Goal: Find specific page/section: Find specific page/section

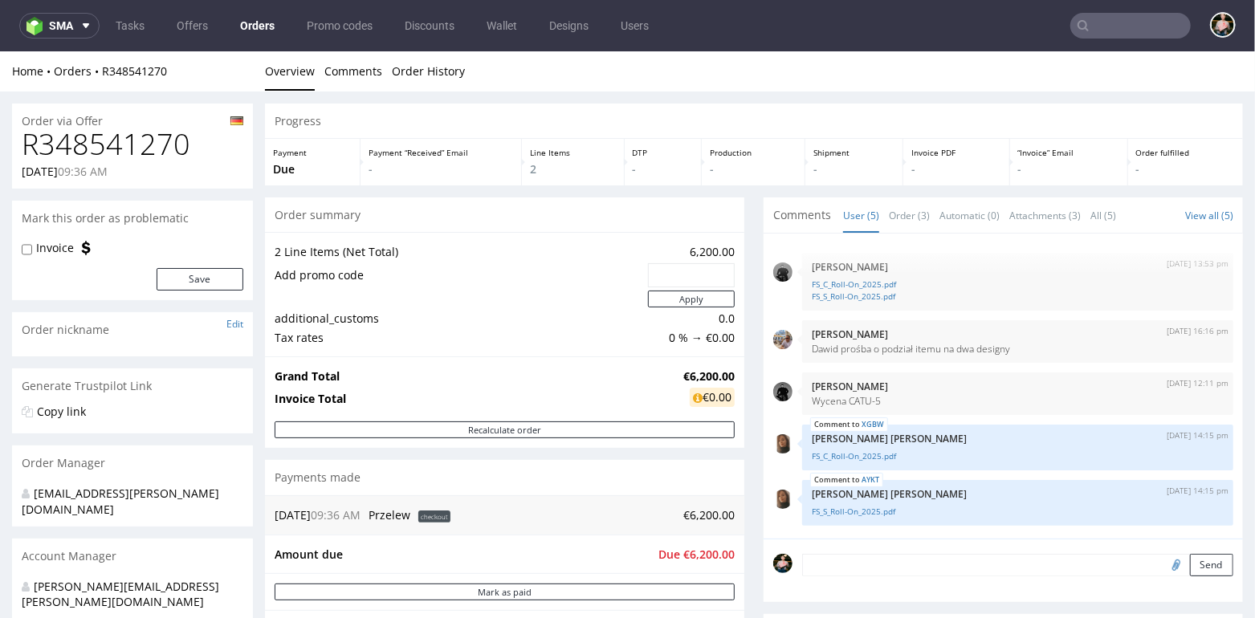
click at [687, 279] on input "text" at bounding box center [691, 274] width 64 height 22
paste input "0318c774"
type input "0318c774"
click at [687, 297] on button "Apply" at bounding box center [691, 298] width 87 height 17
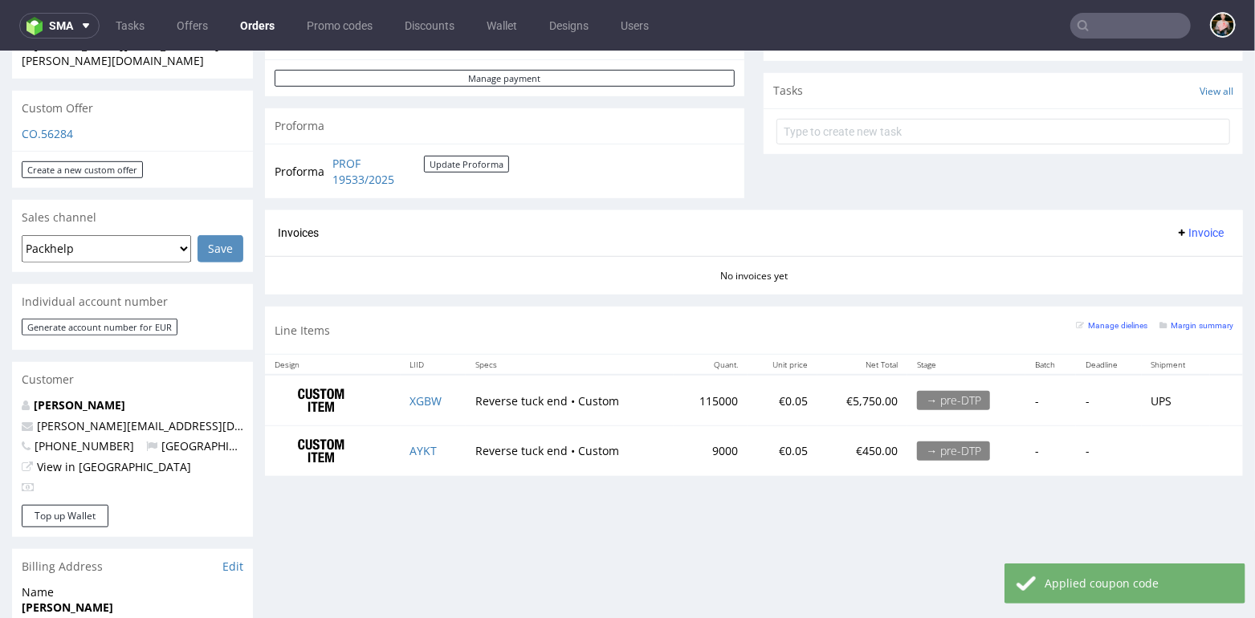
scroll to position [542, 0]
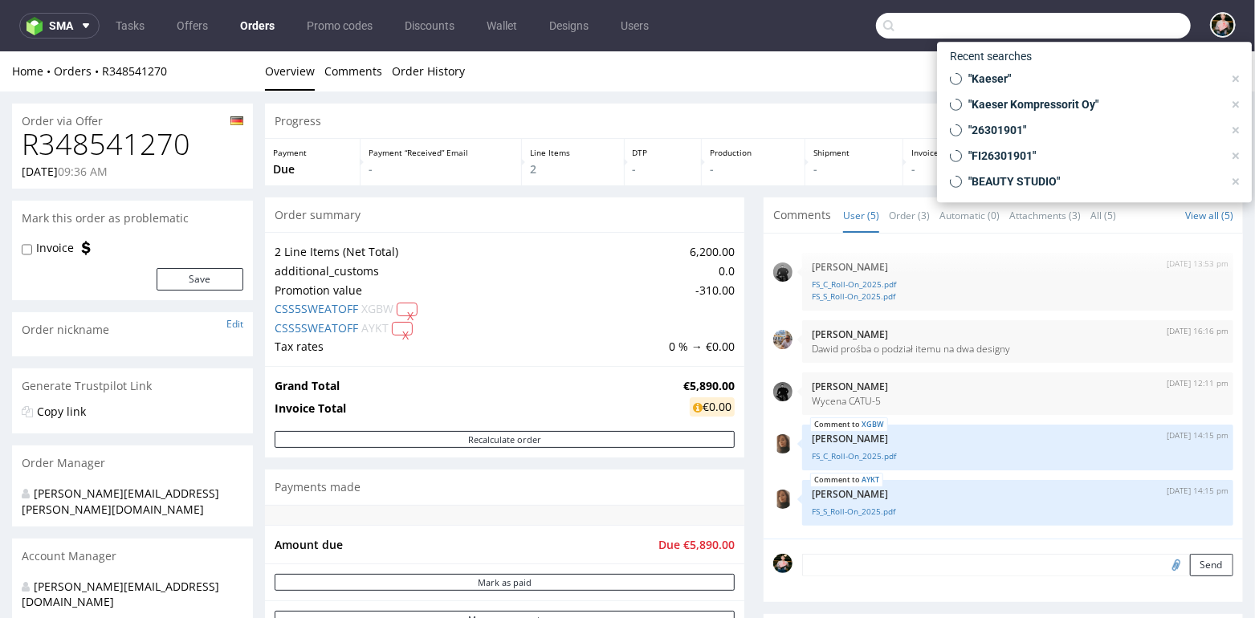
click at [1127, 18] on input "text" at bounding box center [1033, 26] width 315 height 26
paste input "tomek@solwing.pl"
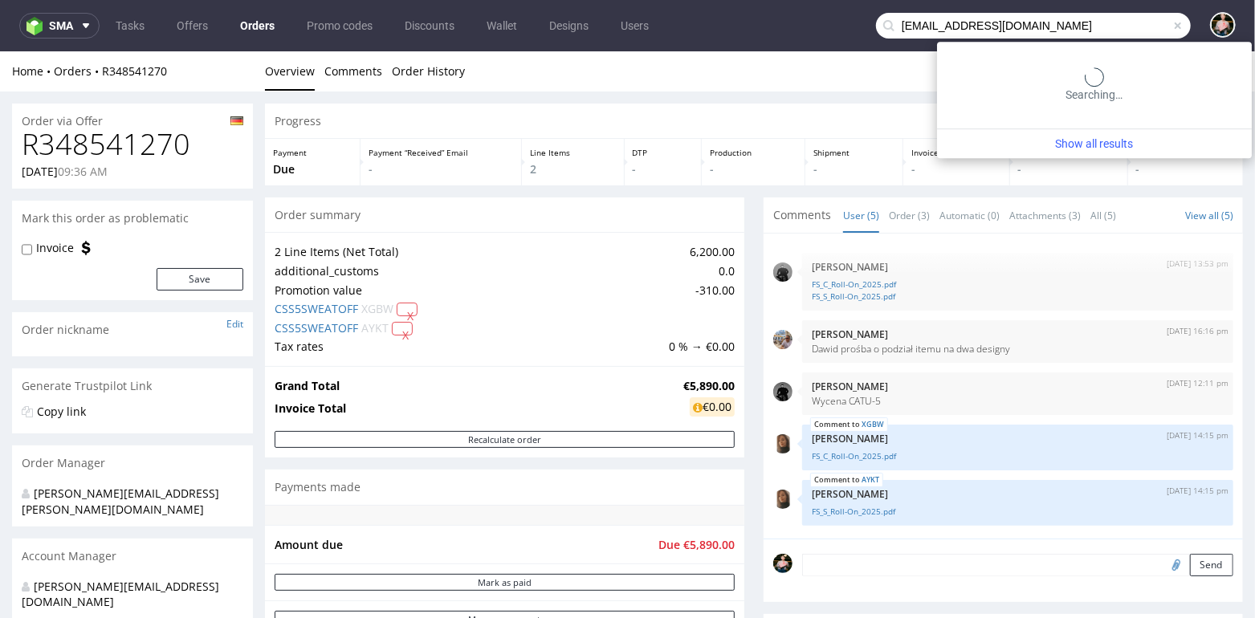
type input "tomek@solwing.pl"
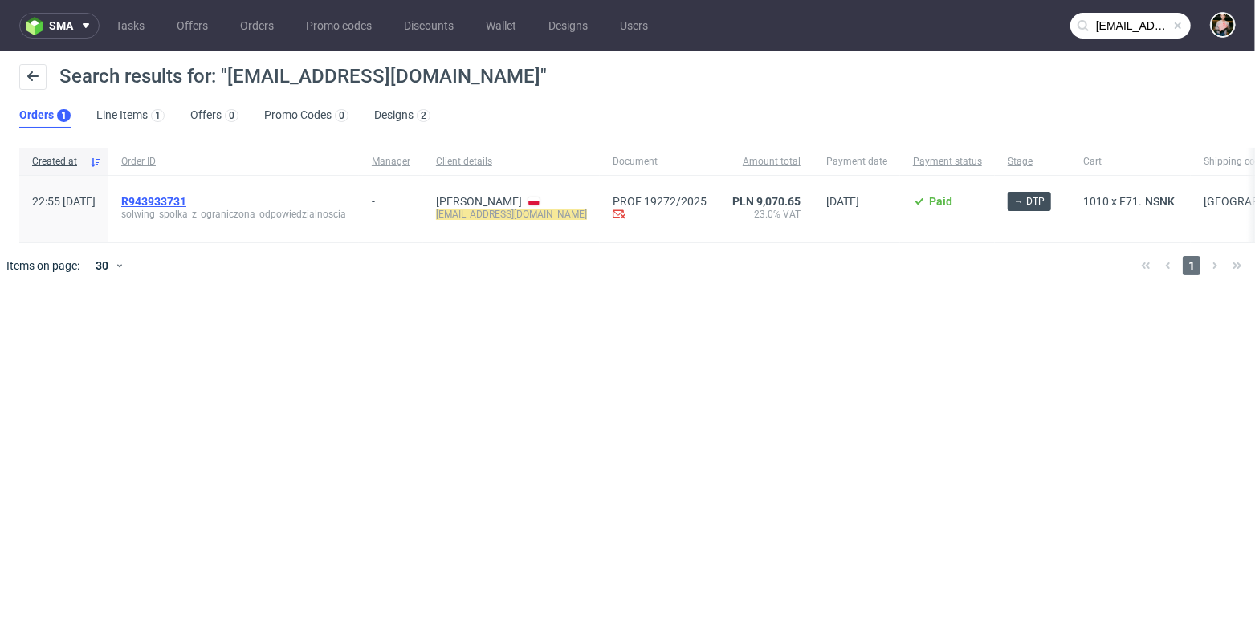
click at [186, 199] on span "R943933731" at bounding box center [153, 201] width 65 height 13
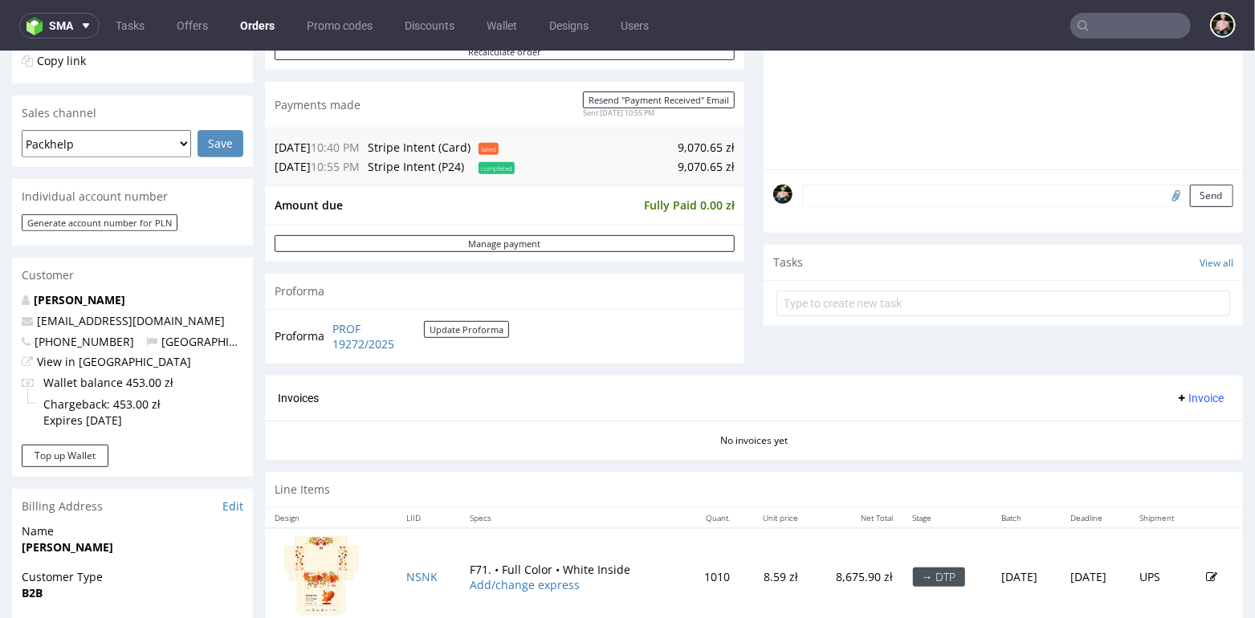
scroll to position [302, 0]
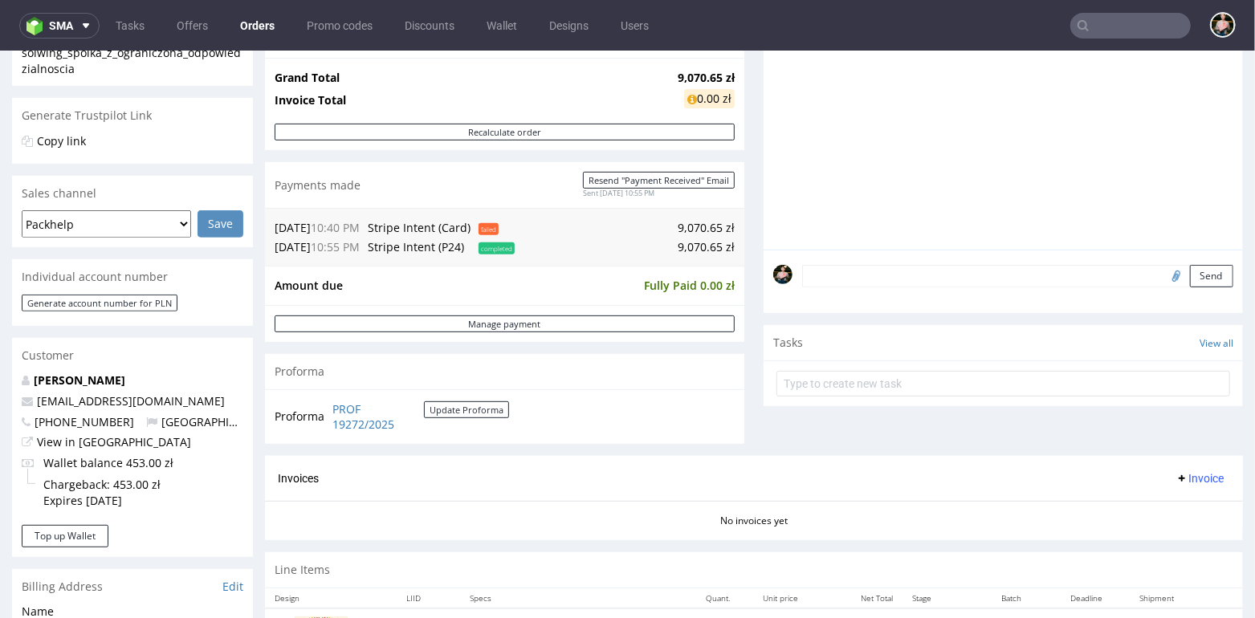
click at [1107, 27] on input "text" at bounding box center [1131, 26] width 120 height 26
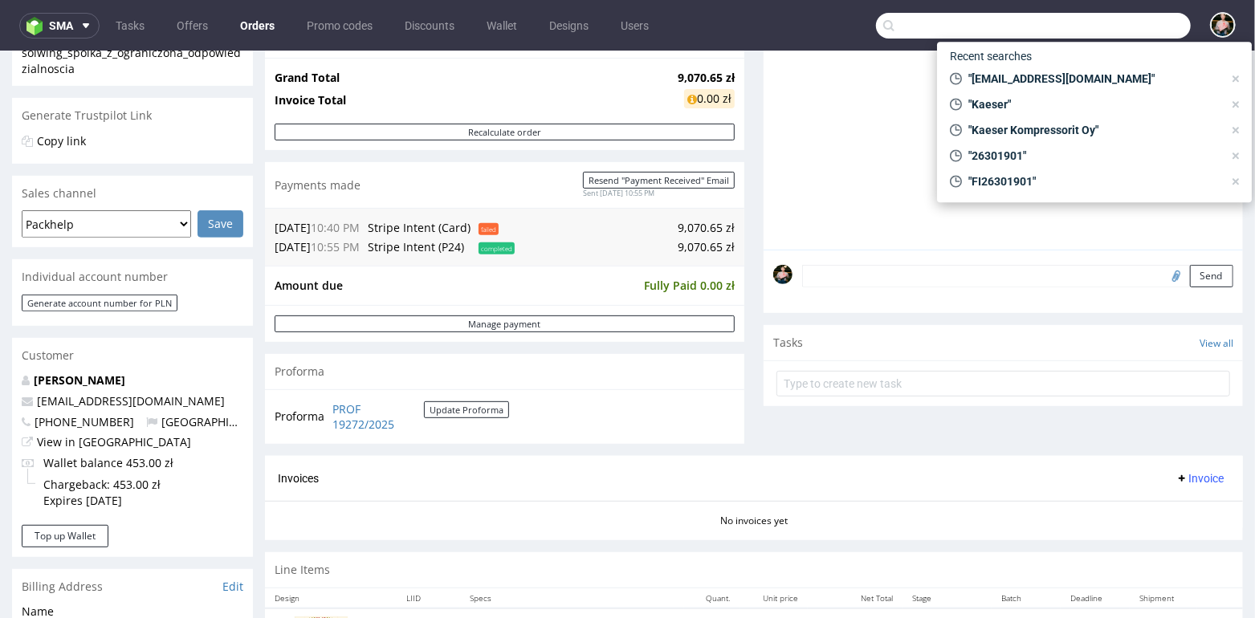
paste input "R093758834"
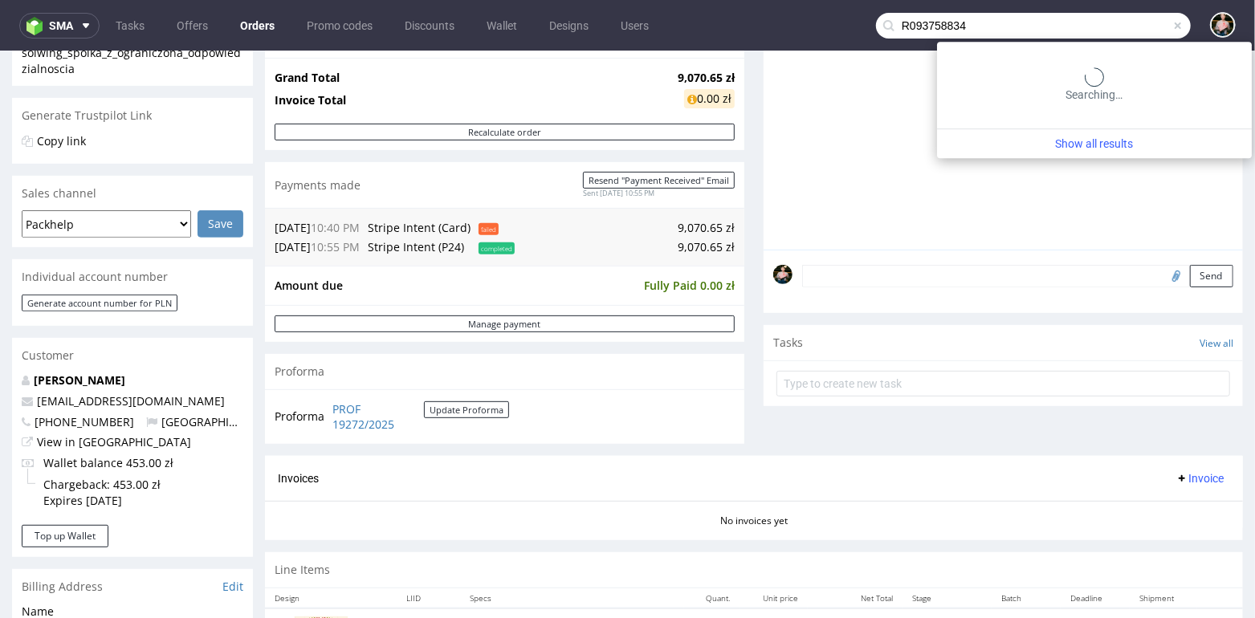
type input "R093758834"
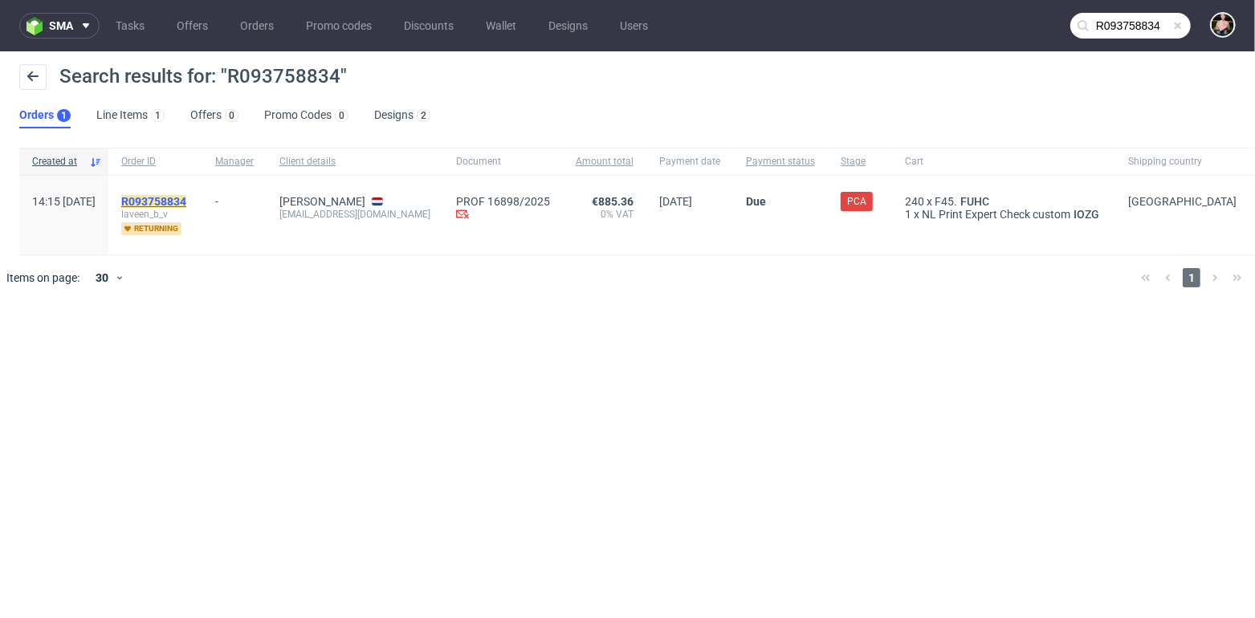
click at [186, 199] on mark "R093758834" at bounding box center [153, 201] width 65 height 13
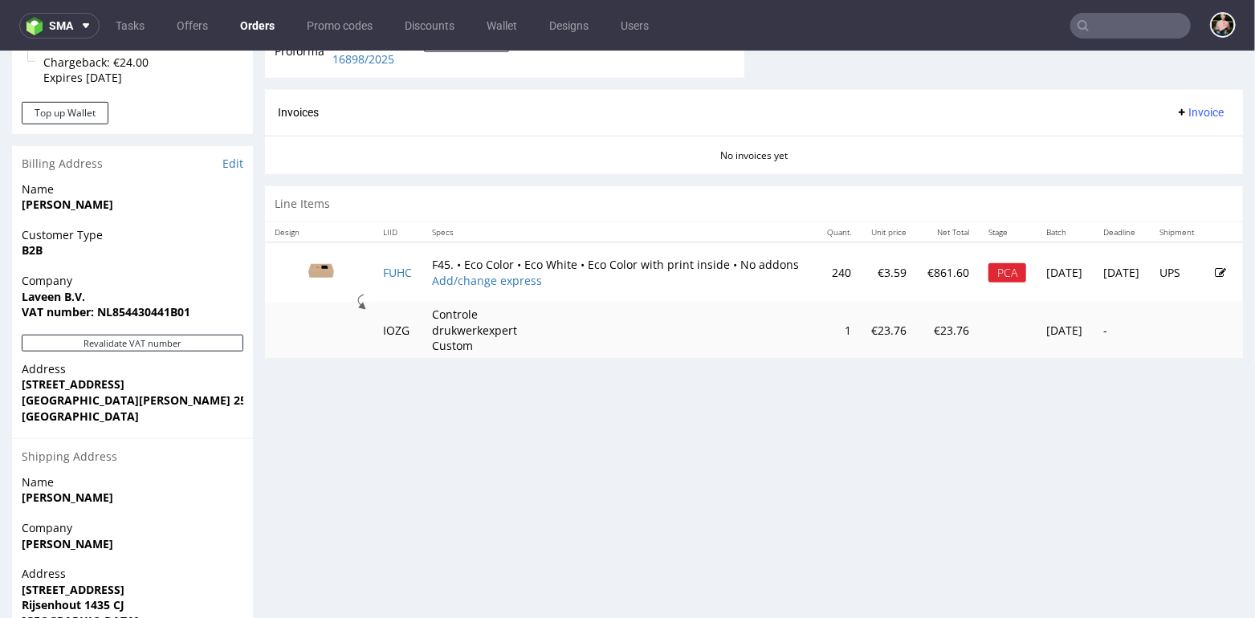
scroll to position [724, 0]
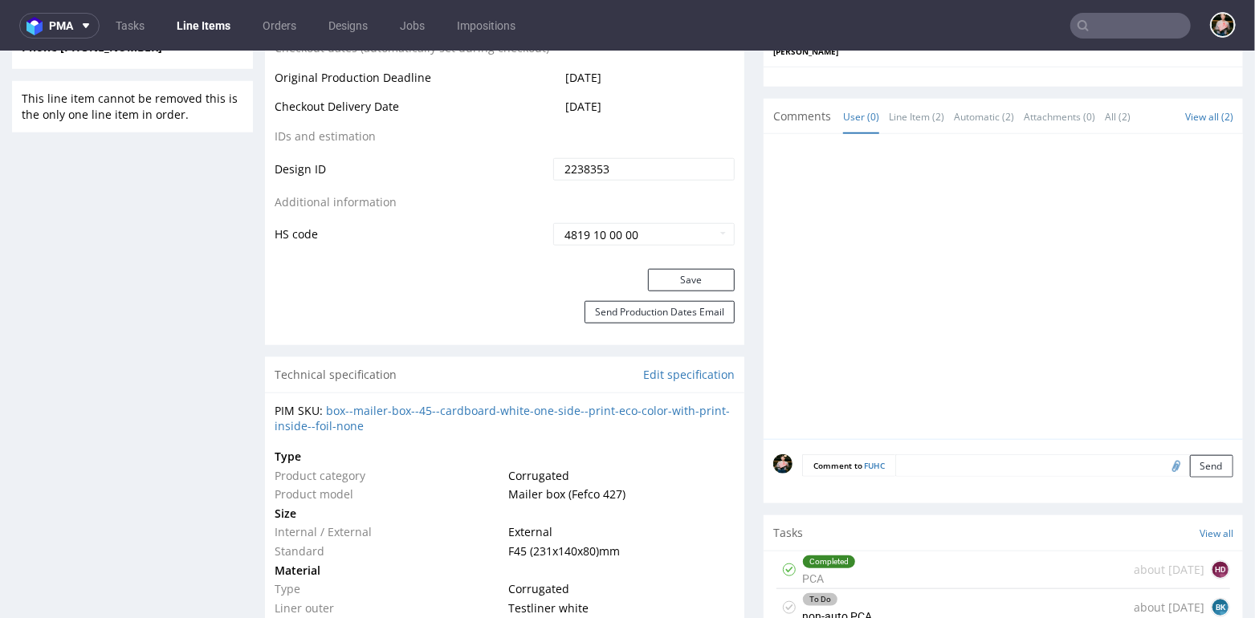
scroll to position [1113, 0]
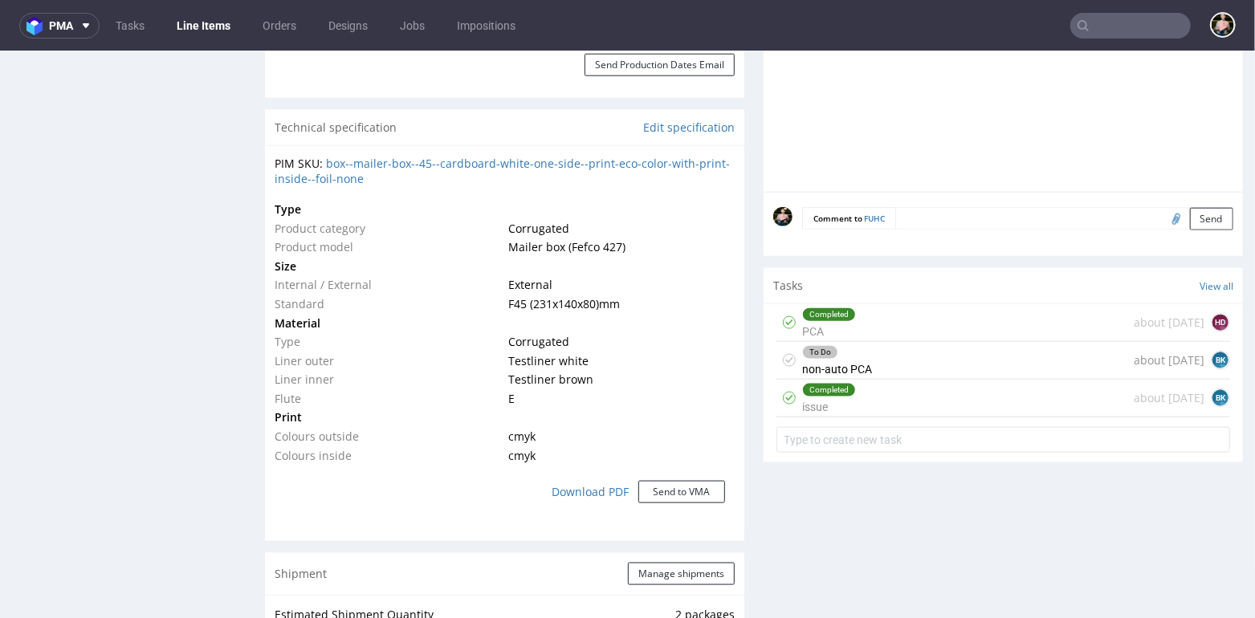
click at [915, 394] on div "Completed issue about 1 month ago BK" at bounding box center [1004, 398] width 454 height 38
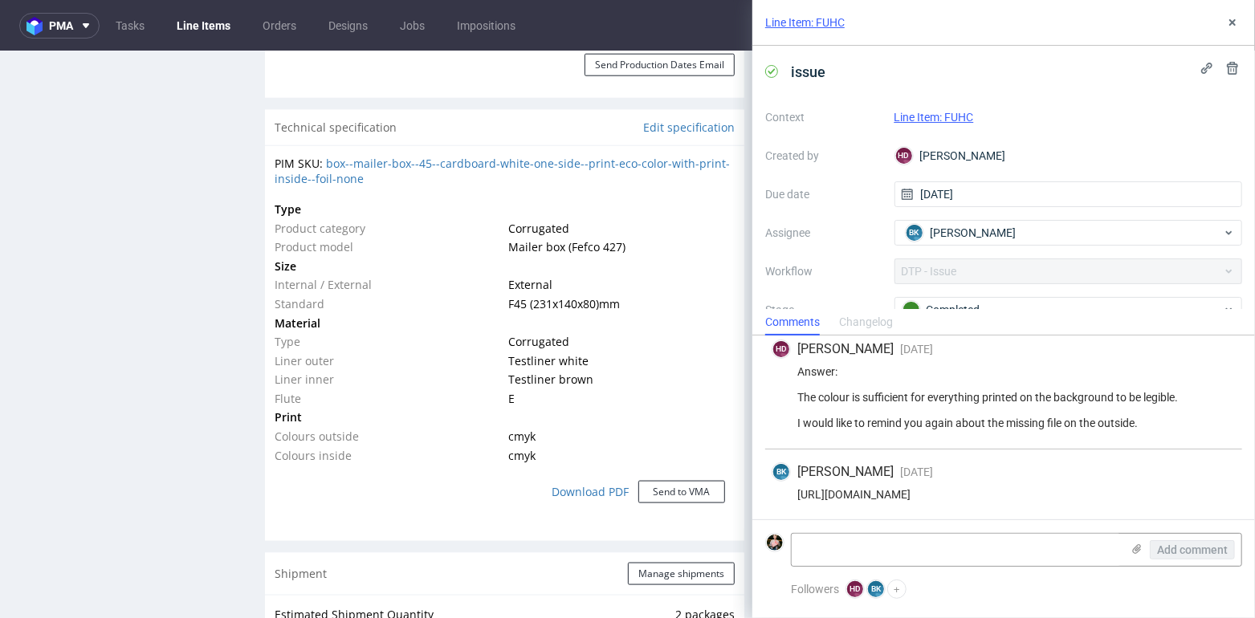
scroll to position [364, 0]
click at [1231, 21] on use at bounding box center [1233, 22] width 6 height 6
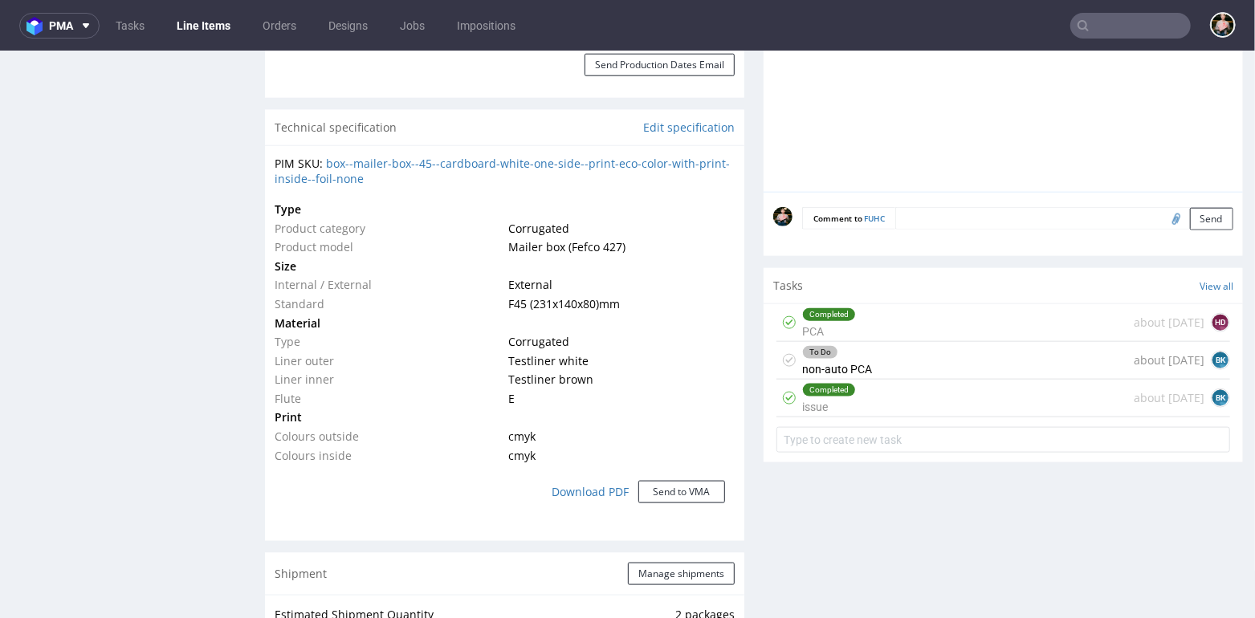
click at [931, 366] on div "To Do non-auto PCA about 2 months ago BK" at bounding box center [1004, 360] width 454 height 38
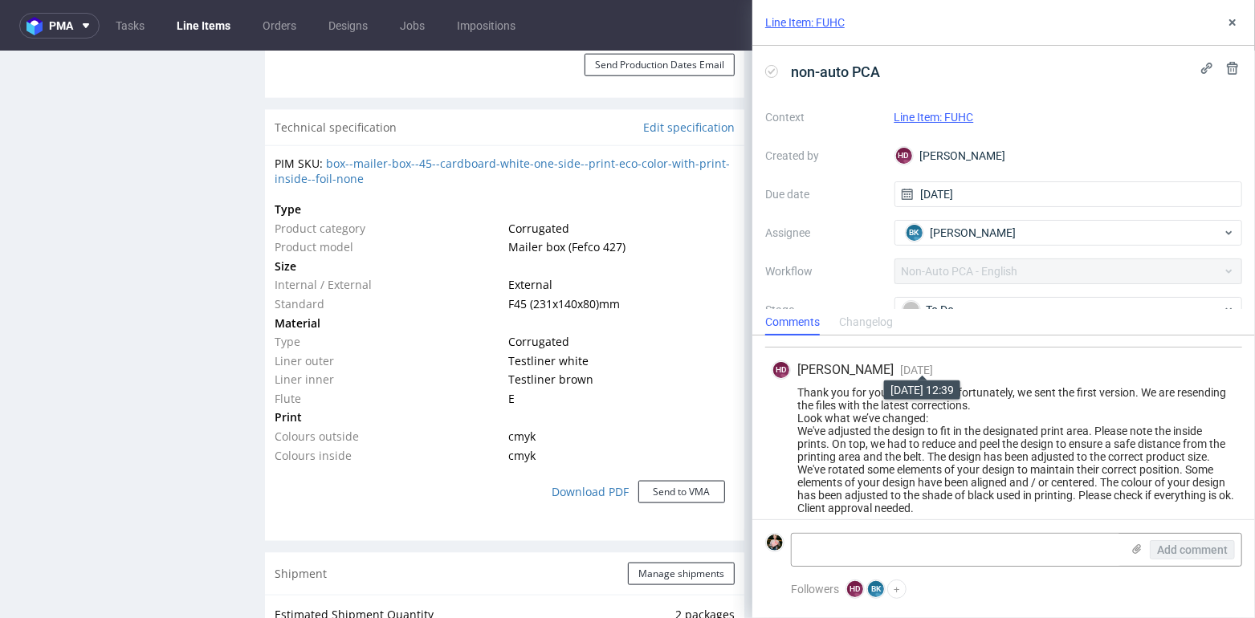
scroll to position [1370, 0]
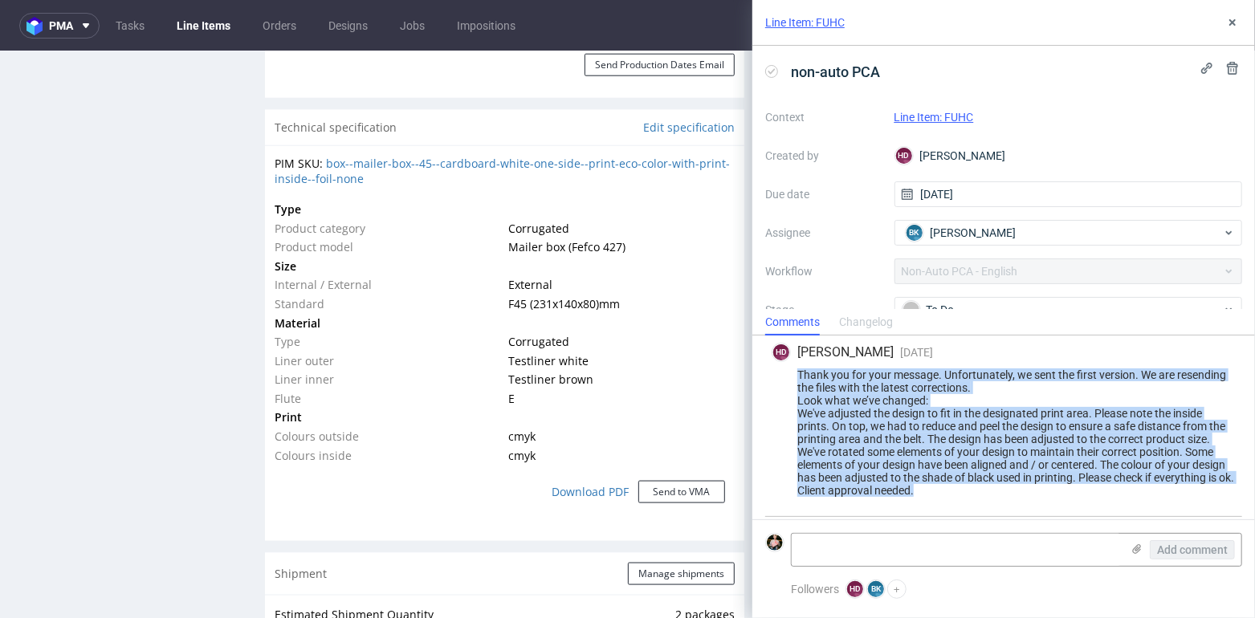
drag, startPoint x: 799, startPoint y: 368, endPoint x: 1061, endPoint y: 487, distance: 287.5
click at [1061, 487] on div "Thank you for your message. Unfortunately, we sent the first version. We are re…" at bounding box center [1004, 433] width 464 height 128
copy div "Thank you for your message. Unfortunately, we sent the first version. We are re…"
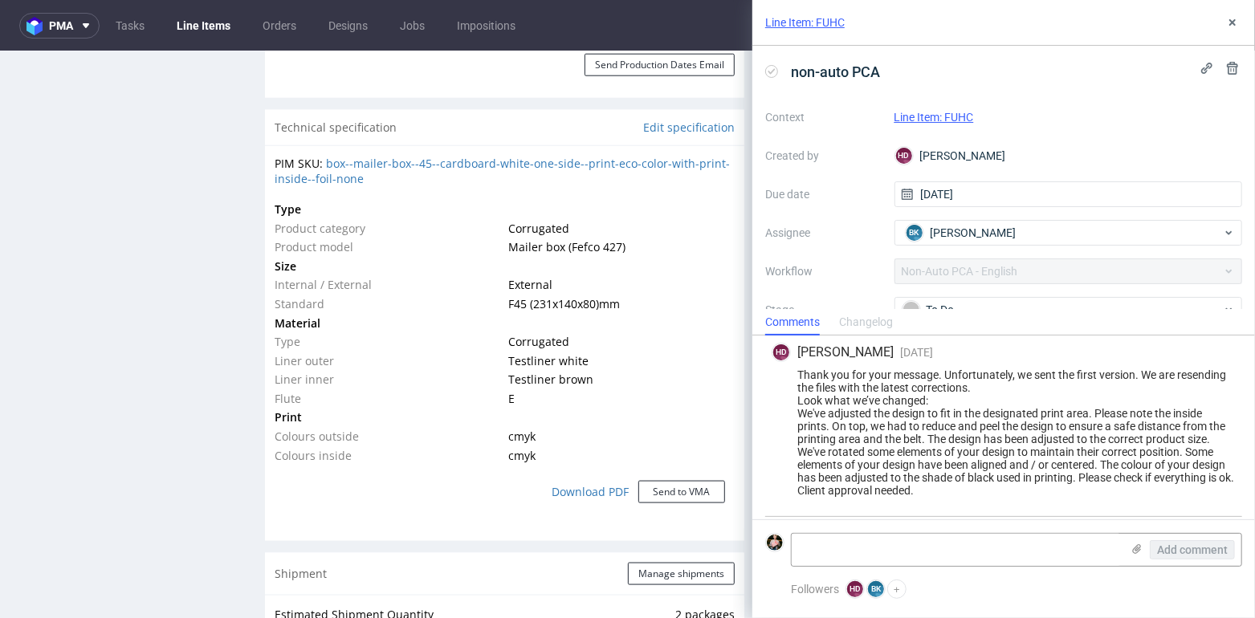
click at [973, 426] on div "Thank you for your message. Unfortunately, we sent the first version. We are re…" at bounding box center [1004, 433] width 464 height 128
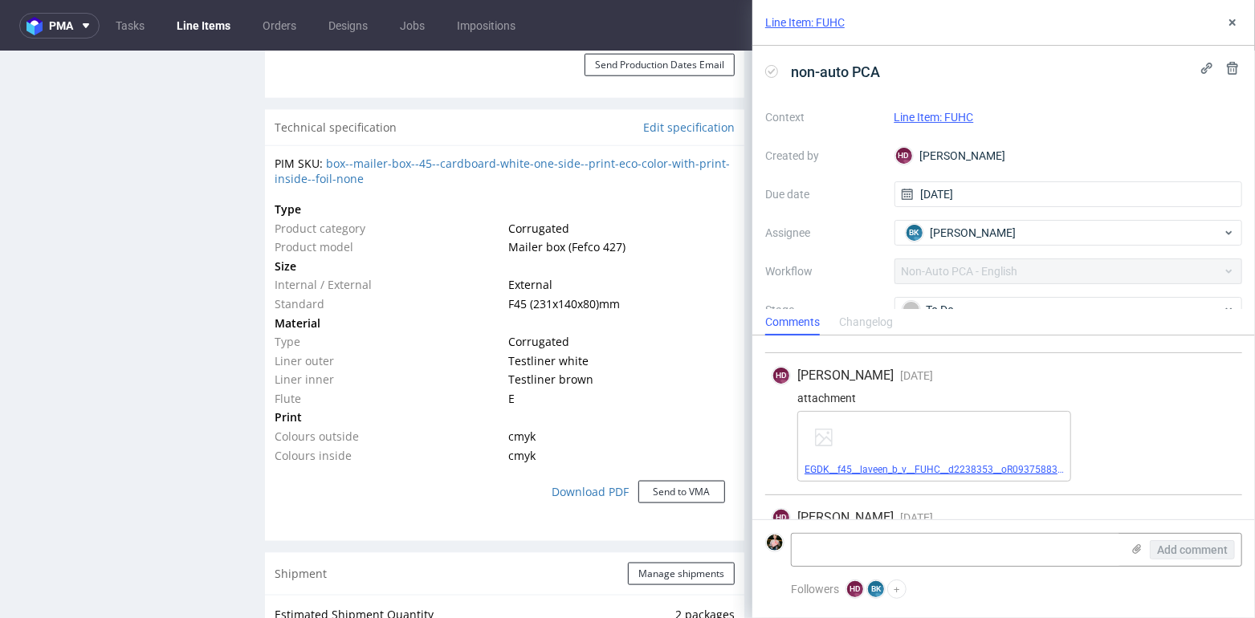
click at [932, 464] on link "EGDK__f45__laveen_b_v__FUHC__d2238353__oR093758834__inside (1).pdf" at bounding box center [967, 469] width 324 height 11
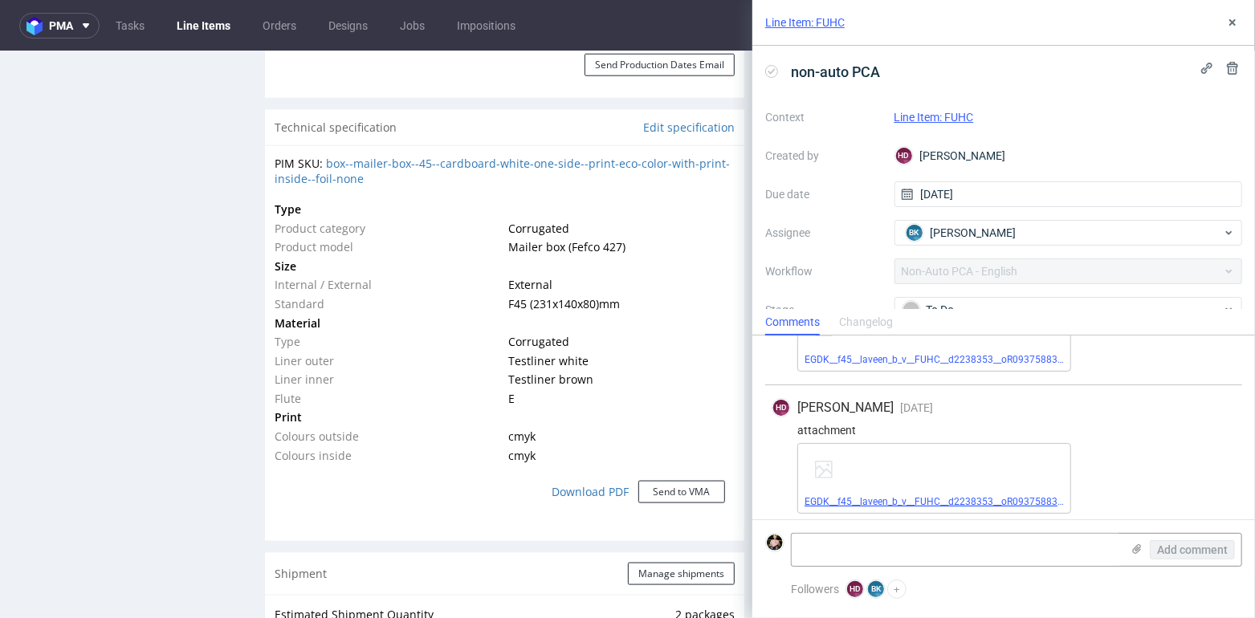
click at [899, 496] on link "EGDK__f45__laveen_b_v__FUHC__d2238353__oR093758834__outside (1).pdf" at bounding box center [970, 501] width 330 height 11
